Goal: Register for event/course

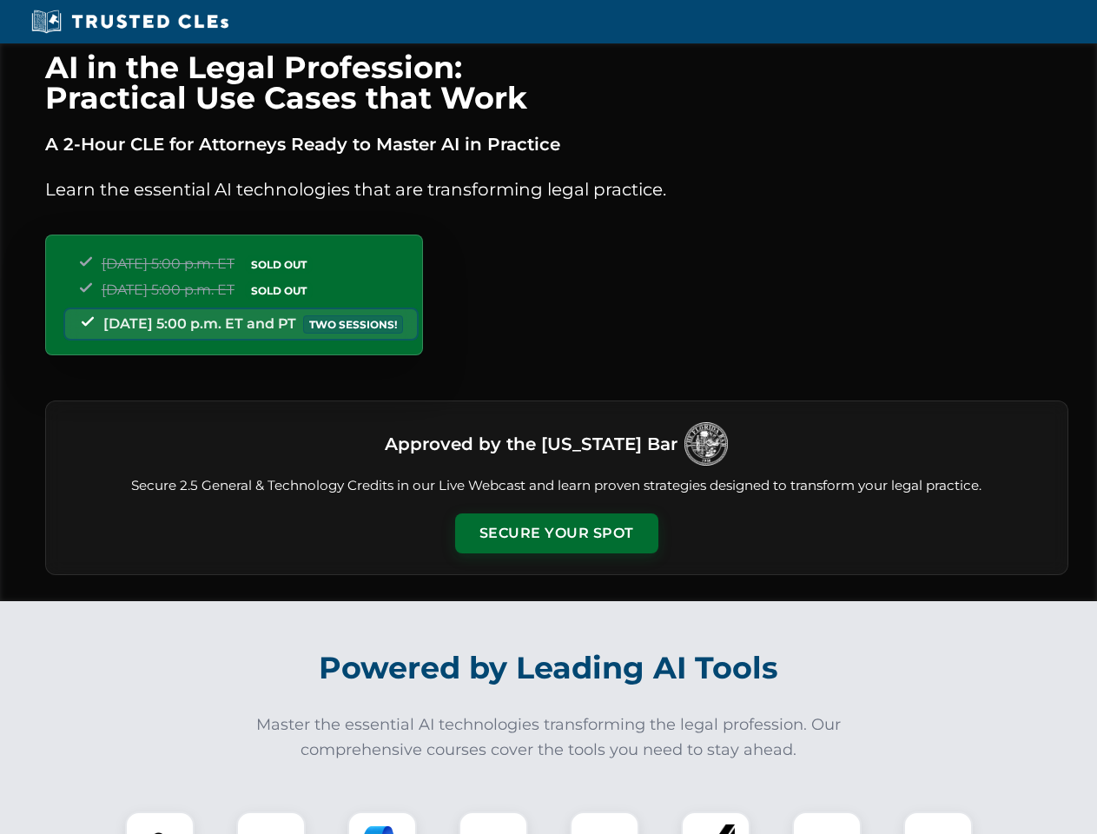
click at [556, 533] on button "Secure Your Spot" at bounding box center [556, 533] width 203 height 40
click at [160, 822] on img at bounding box center [160, 846] width 50 height 50
